Goal: Task Accomplishment & Management: Complete application form

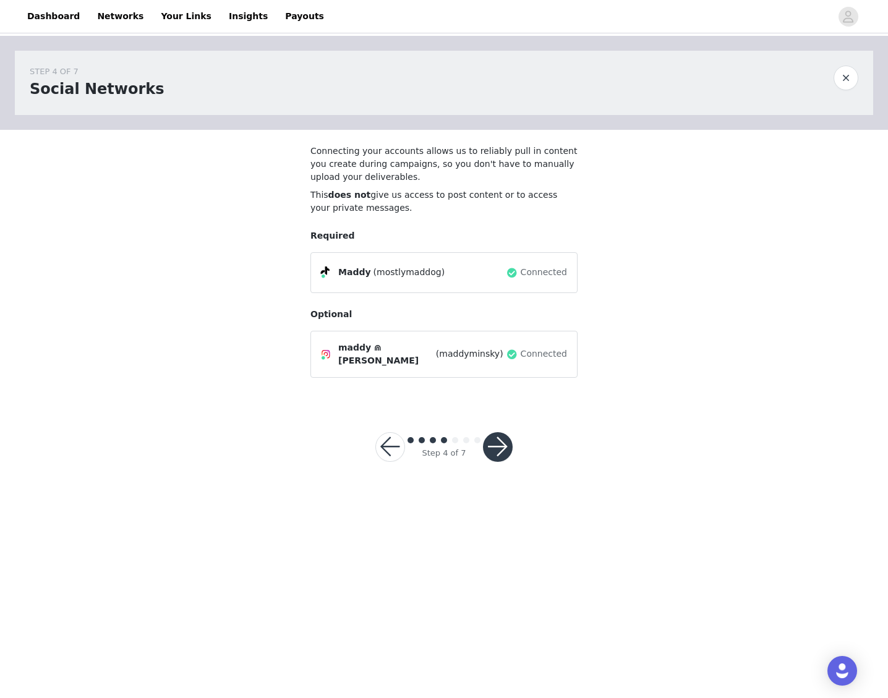
click at [499, 437] on button "button" at bounding box center [498, 447] width 30 height 30
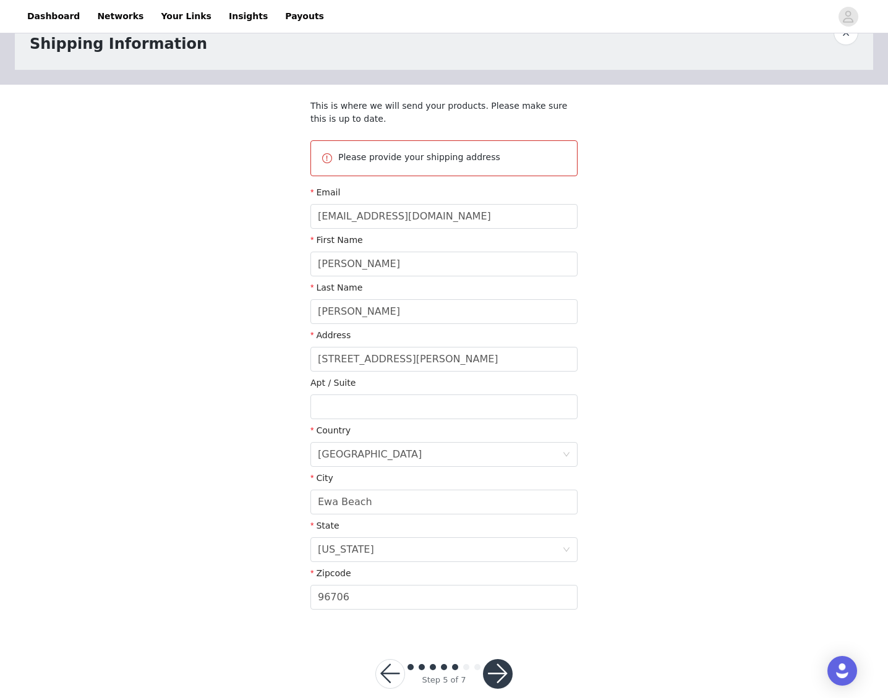
scroll to position [65, 0]
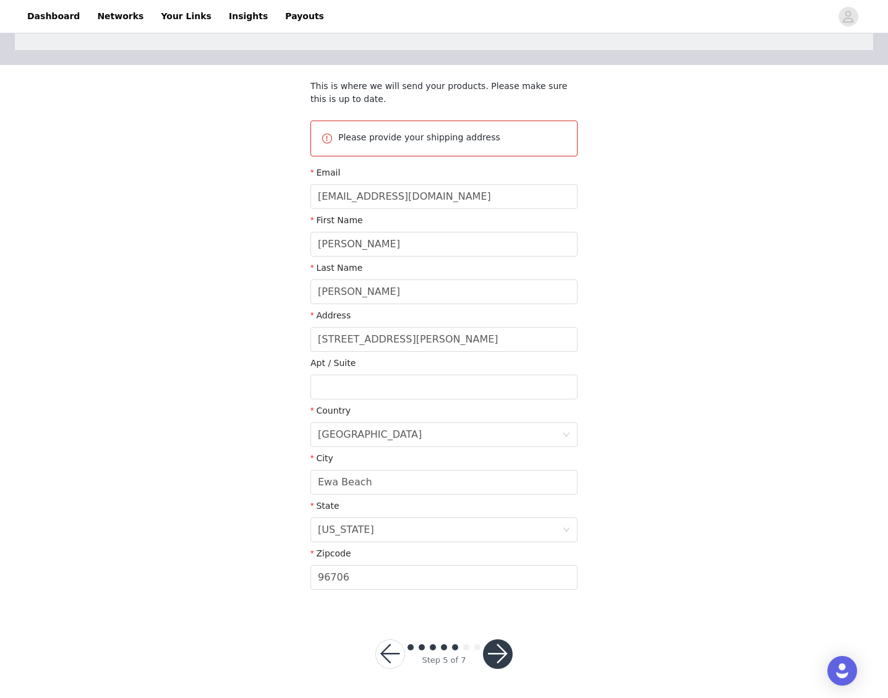
click at [507, 645] on button "button" at bounding box center [498, 654] width 30 height 30
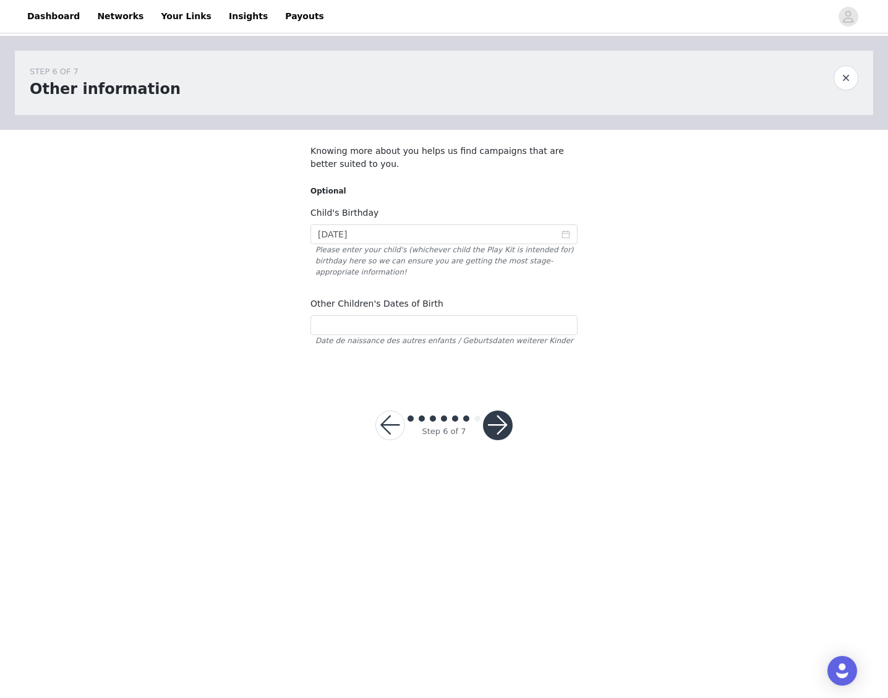
click at [484, 417] on div at bounding box center [498, 426] width 30 height 30
click at [496, 418] on button "button" at bounding box center [498, 426] width 30 height 30
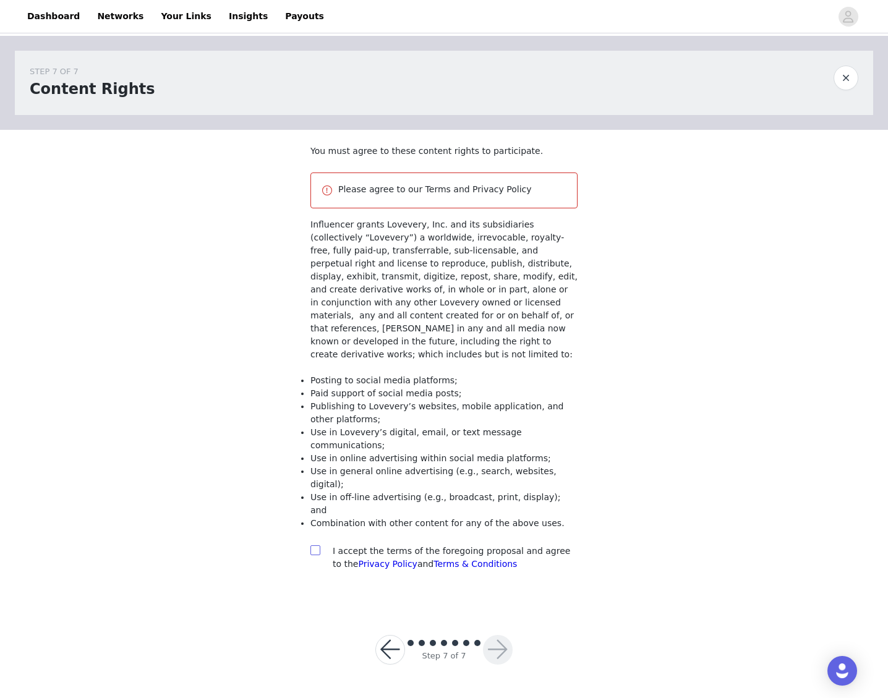
click at [318, 545] on input "checkbox" at bounding box center [314, 549] width 9 height 9
checkbox input "true"
click at [494, 635] on button "button" at bounding box center [498, 650] width 30 height 30
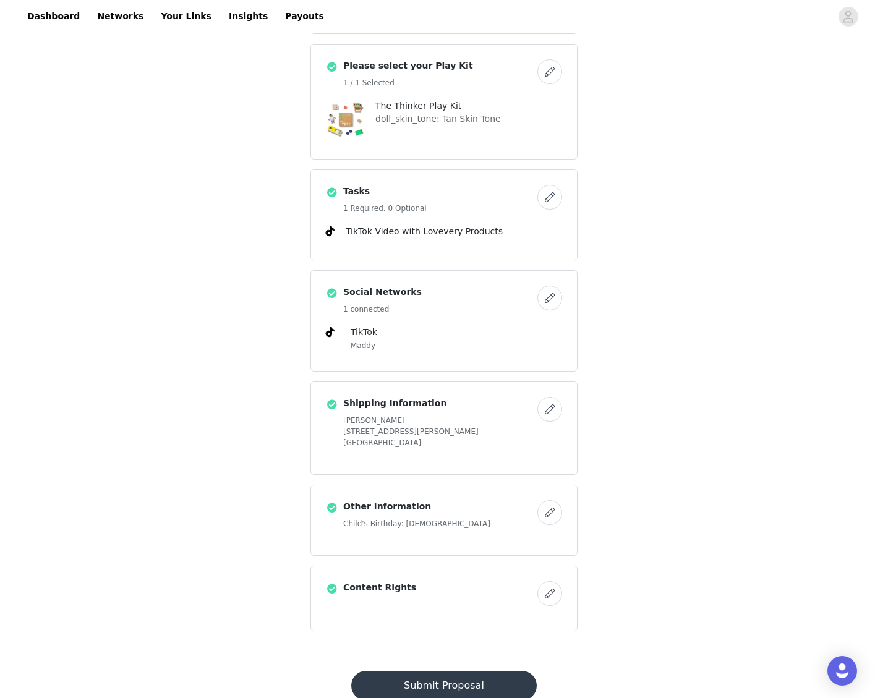
scroll to position [336, 0]
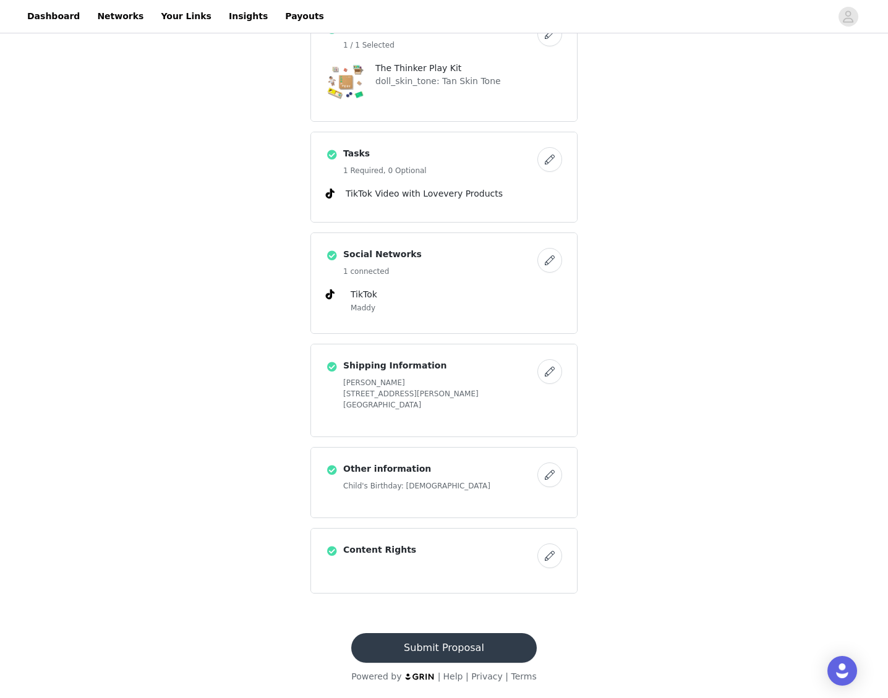
click at [456, 648] on button "Submit Proposal" at bounding box center [443, 648] width 185 height 30
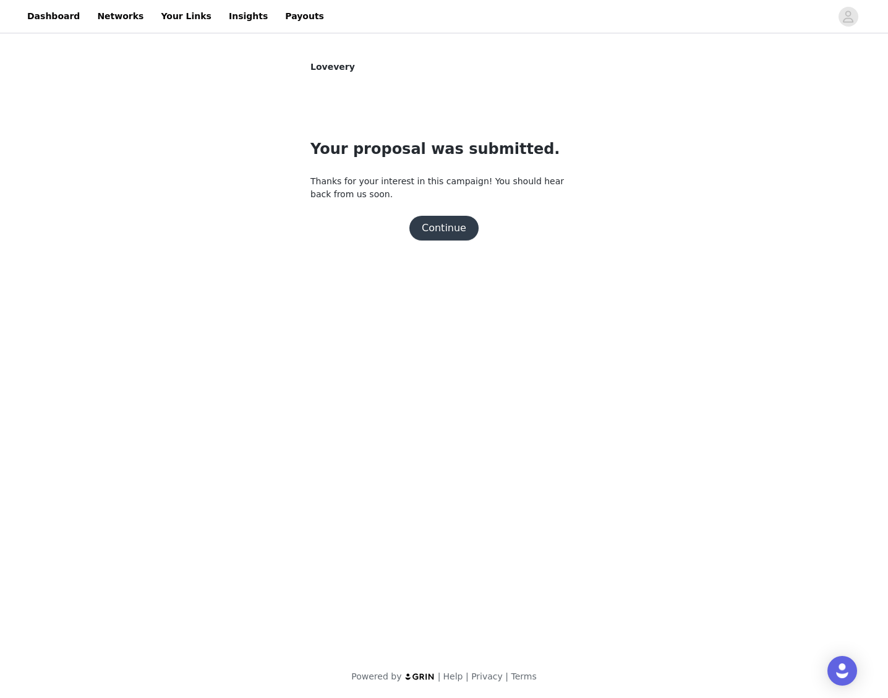
scroll to position [0, 0]
click at [449, 233] on button "Continue" at bounding box center [443, 228] width 69 height 25
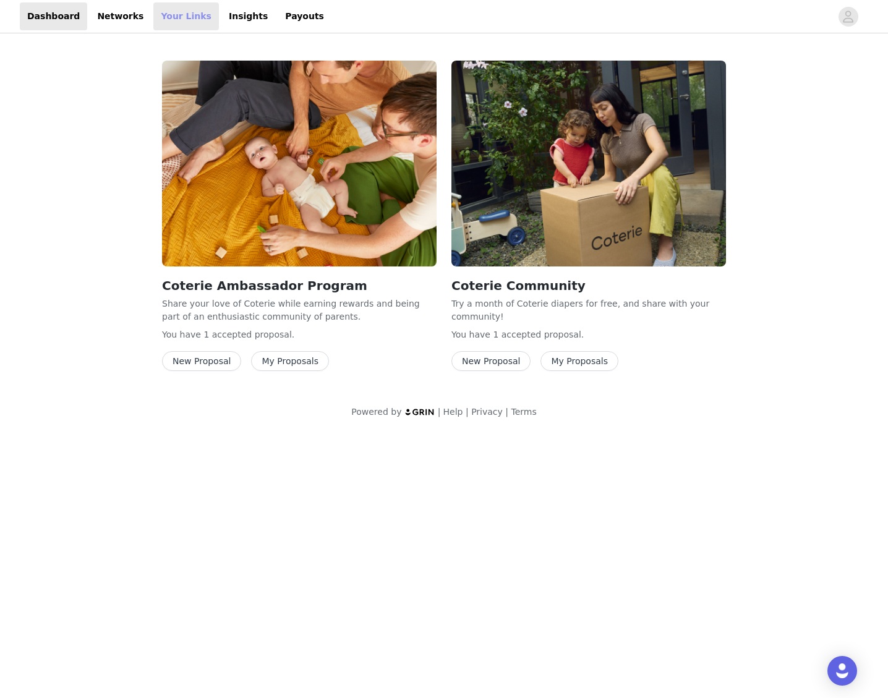
click at [153, 12] on link "Your Links" at bounding box center [186, 16] width 66 height 28
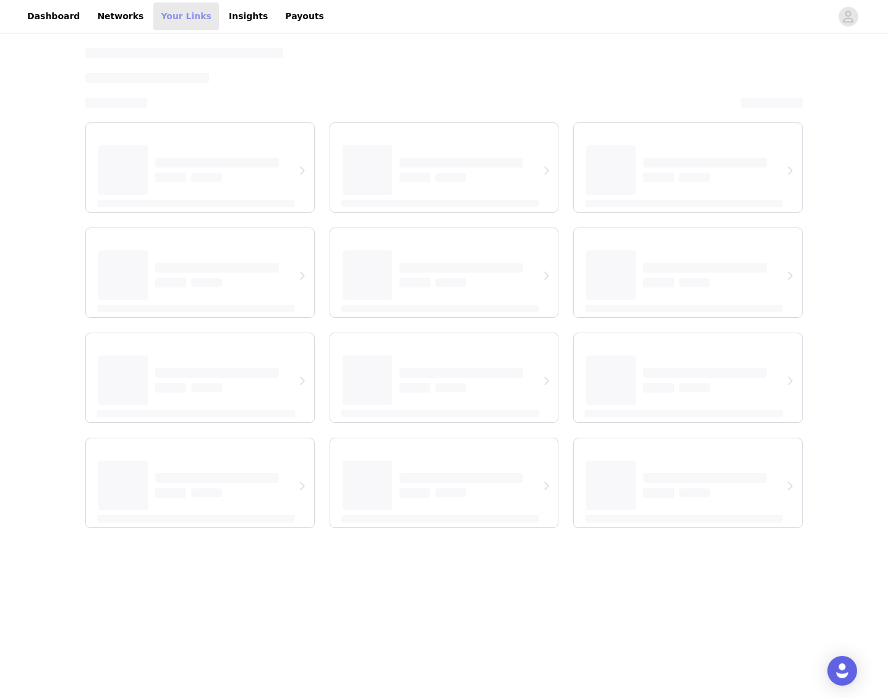
select select "12"
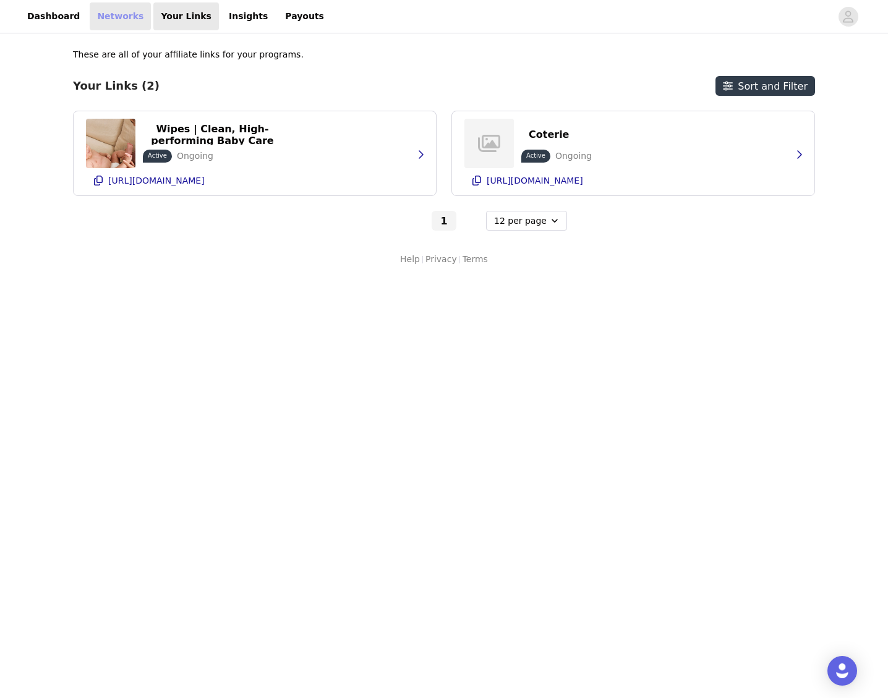
click at [128, 10] on link "Networks" at bounding box center [120, 16] width 61 height 28
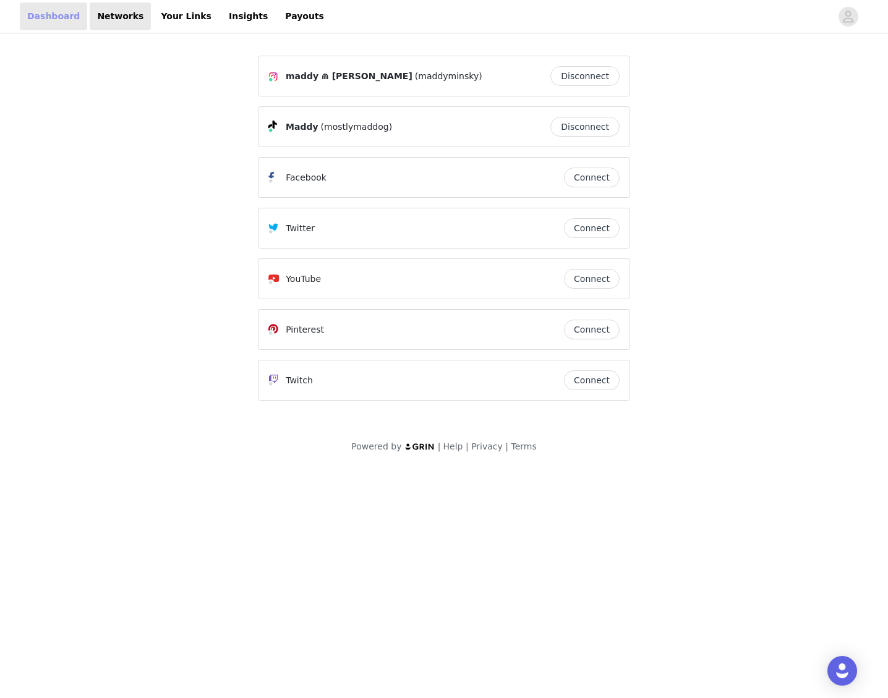
click at [58, 17] on link "Dashboard" at bounding box center [53, 16] width 67 height 28
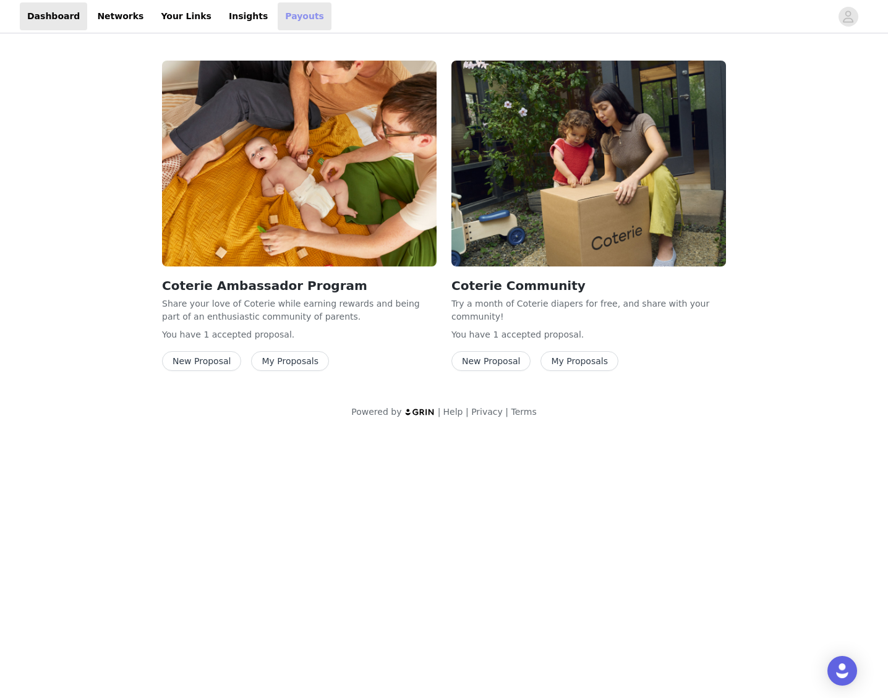
click at [278, 10] on link "Payouts" at bounding box center [305, 16] width 54 height 28
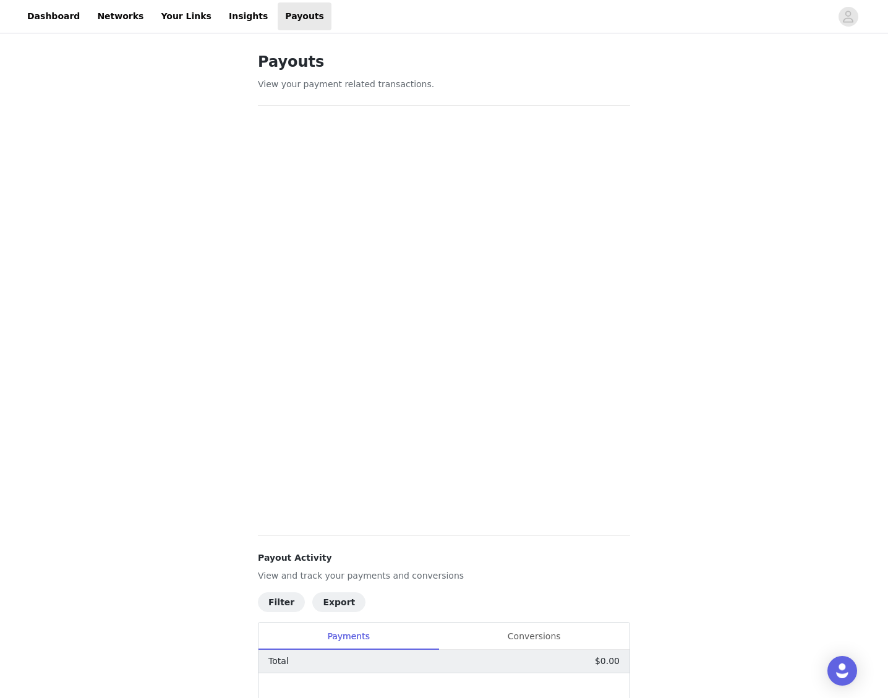
scroll to position [126, 0]
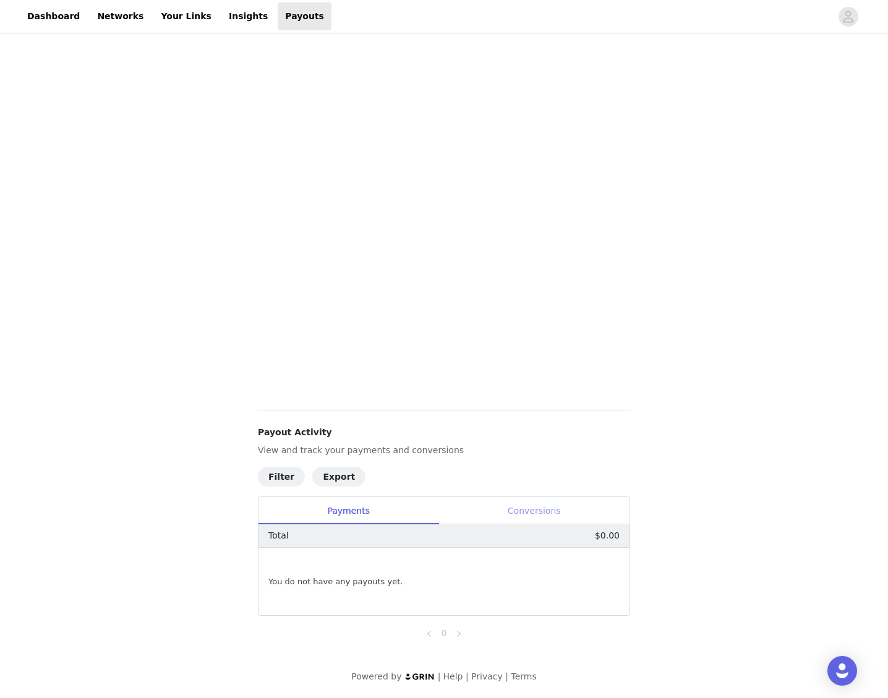
click at [508, 510] on div "Conversions" at bounding box center [533, 511] width 191 height 28
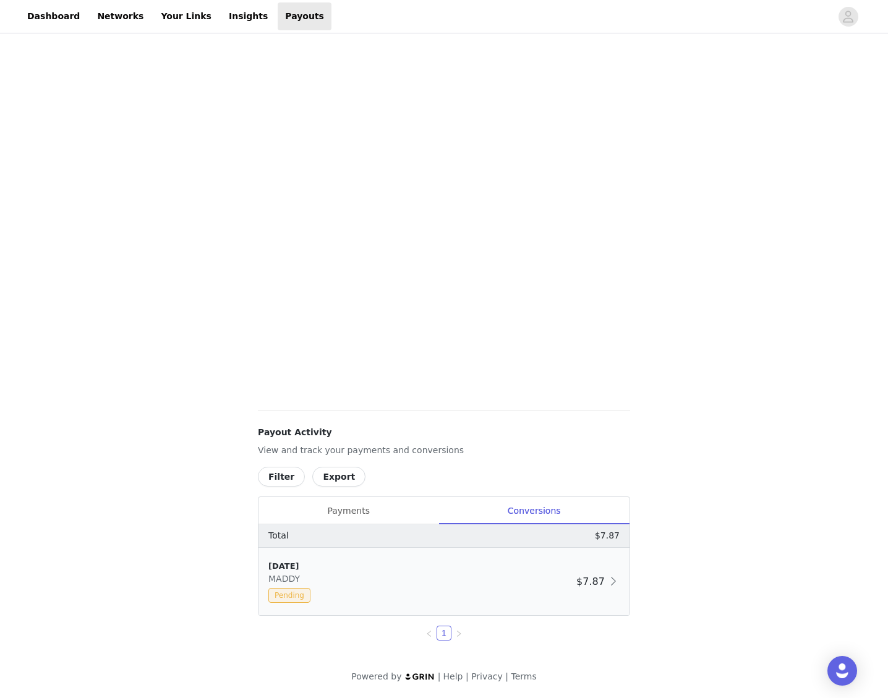
click at [608, 582] on span at bounding box center [613, 581] width 12 height 15
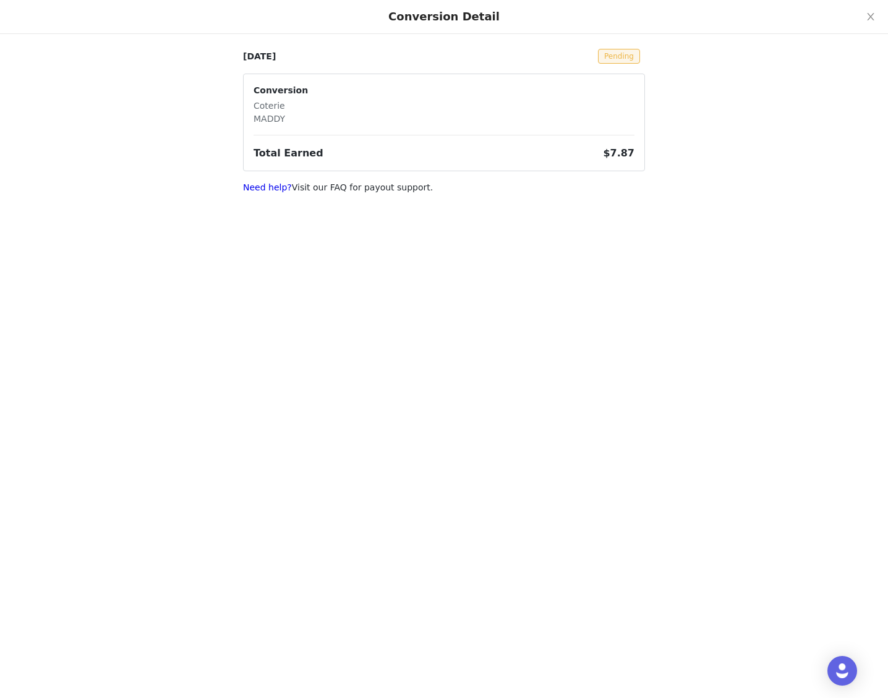
scroll to position [0, 0]
